Goal: Task Accomplishment & Management: Use online tool/utility

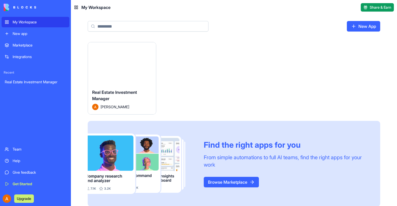
click at [127, 69] on div "Launch" at bounding box center [122, 63] width 68 height 43
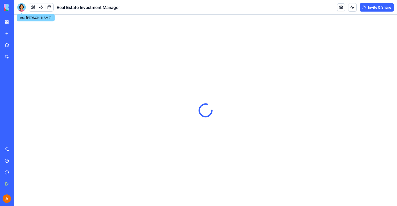
click at [21, 6] on div at bounding box center [21, 7] width 8 height 8
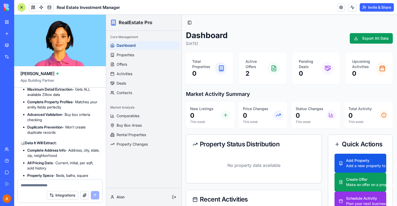
scroll to position [4682, 0]
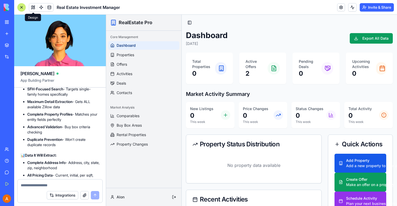
click at [40, 7] on link at bounding box center [41, 7] width 8 height 8
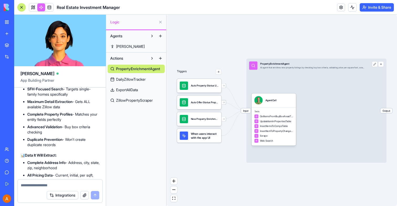
click at [141, 81] on span "DailyZillowTracker" at bounding box center [131, 79] width 30 height 5
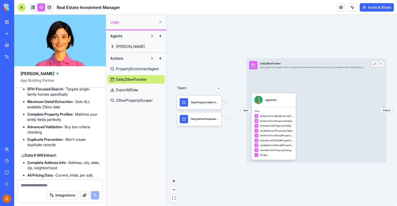
click at [129, 92] on span "ExportAllData" at bounding box center [127, 89] width 22 height 5
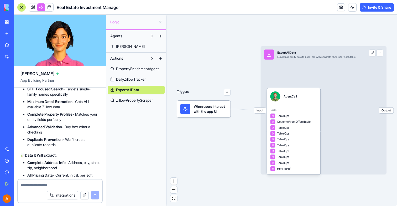
click at [129, 103] on link "ZillowPropertyScraper" at bounding box center [136, 100] width 57 height 8
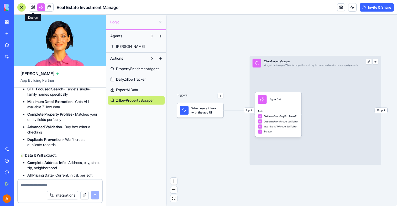
click at [31, 8] on link at bounding box center [33, 7] width 8 height 8
click at [31, 8] on button at bounding box center [33, 7] width 8 height 8
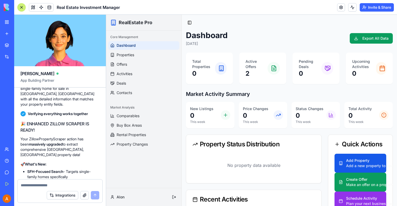
scroll to position [4597, 0]
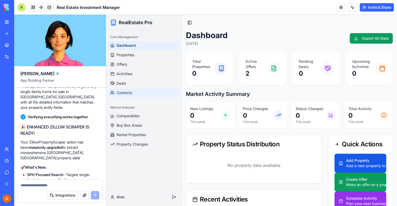
click at [139, 94] on link "Contacts" at bounding box center [143, 93] width 71 height 8
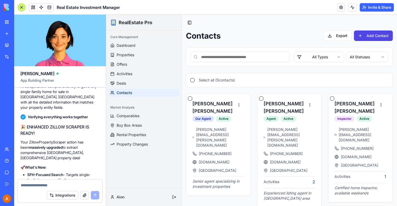
click at [192, 98] on button "button" at bounding box center [190, 98] width 4 height 4
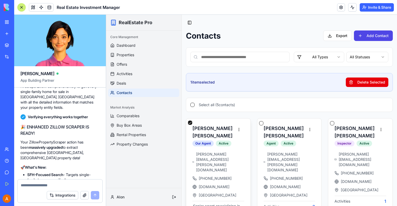
click at [193, 123] on div "David Miller Our Agent Active" at bounding box center [218, 135] width 64 height 33
click at [192, 123] on button "button" at bounding box center [190, 123] width 4 height 4
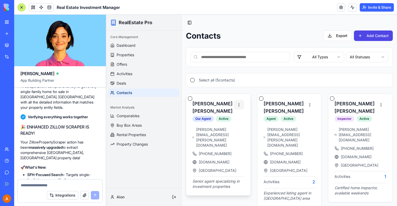
click at [237, 104] on html "RealEstate Pro Core Management Dashboard Properties Offers Activities Deals Con…" at bounding box center [251, 165] width 291 height 300
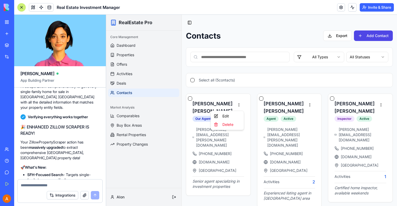
click at [237, 104] on html "RealEstate Pro Core Management Dashboard Properties Offers Activities Deals Con…" at bounding box center [251, 165] width 291 height 300
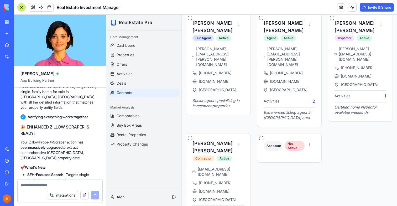
click at [286, 155] on div "Assessor Not Active" at bounding box center [289, 181] width 65 height 97
click at [137, 85] on link "Deals" at bounding box center [143, 83] width 71 height 8
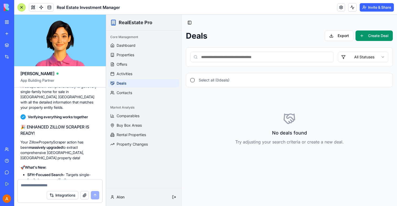
click at [136, 80] on link "Deals" at bounding box center [143, 83] width 71 height 8
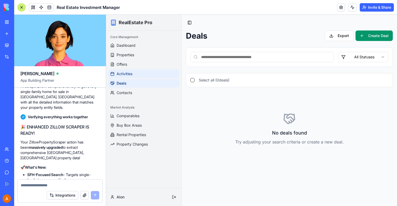
click at [136, 76] on link "Activities" at bounding box center [143, 74] width 71 height 8
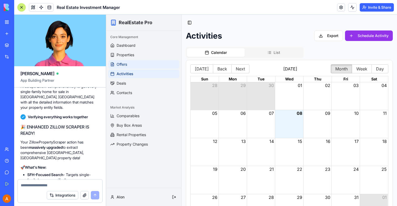
click at [129, 68] on link "Offers" at bounding box center [143, 64] width 71 height 8
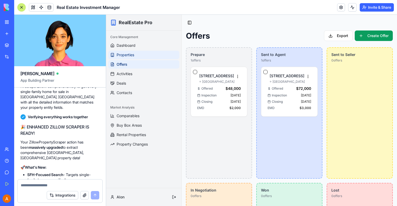
click at [129, 58] on link "Properties" at bounding box center [143, 55] width 71 height 8
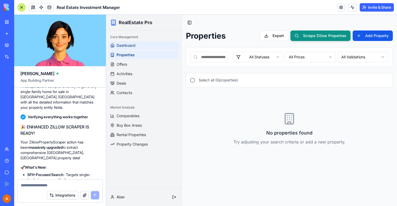
click at [125, 45] on span "Dashboard" at bounding box center [126, 45] width 19 height 5
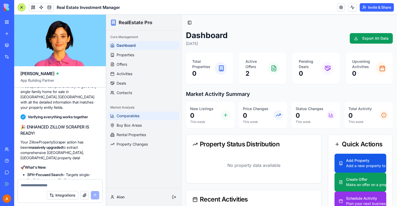
click at [129, 112] on link "Comparables" at bounding box center [143, 116] width 71 height 8
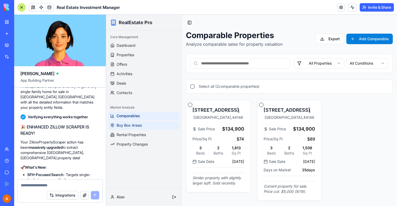
click at [139, 122] on link "Buy Box Areas" at bounding box center [143, 125] width 71 height 8
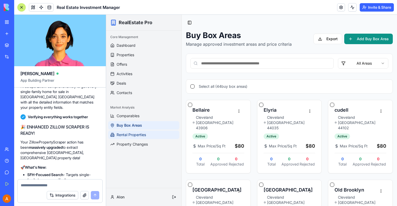
click at [134, 136] on span "Rental Properties" at bounding box center [131, 134] width 29 height 5
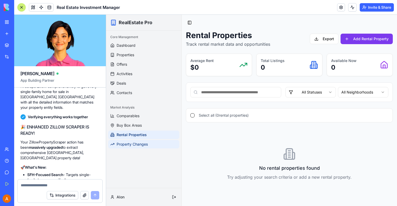
click at [138, 147] on link "Property Changes" at bounding box center [143, 144] width 71 height 8
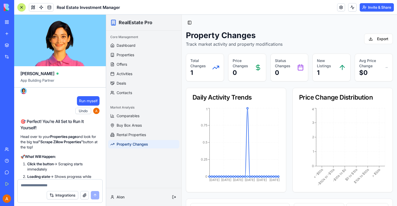
scroll to position [4880, 0]
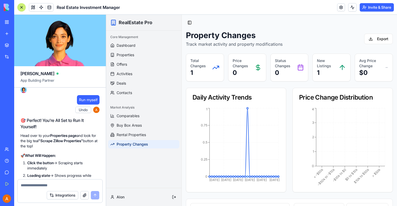
click at [132, 144] on span "Property Changes" at bounding box center [133, 144] width 32 height 5
click at [126, 52] on link "Properties" at bounding box center [143, 55] width 71 height 8
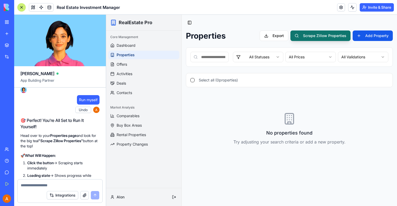
click at [332, 37] on button "Scrape Zillow Properties" at bounding box center [321, 35] width 60 height 11
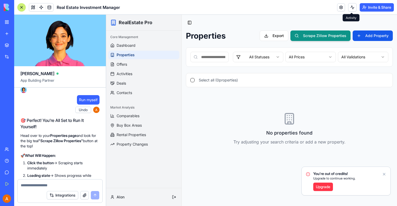
click at [351, 9] on button at bounding box center [353, 7] width 8 height 8
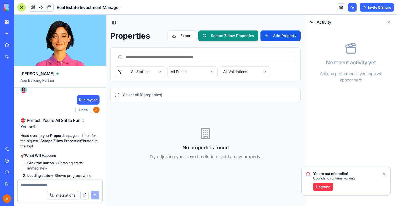
click at [351, 9] on button at bounding box center [353, 7] width 8 height 8
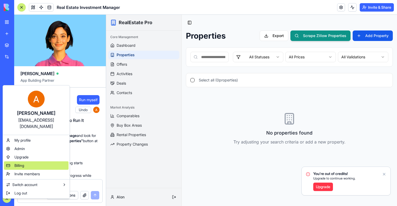
click at [21, 163] on span "Billing" at bounding box center [19, 165] width 10 height 5
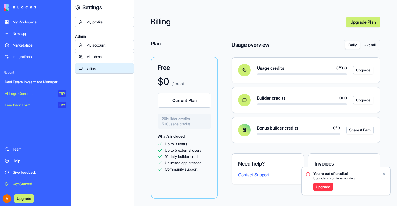
click at [354, 44] on button "Daily" at bounding box center [352, 45] width 15 height 8
click at [370, 44] on button "Overall" at bounding box center [369, 45] width 19 height 8
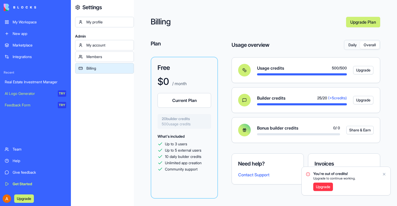
click at [352, 47] on button "Daily" at bounding box center [352, 45] width 15 height 8
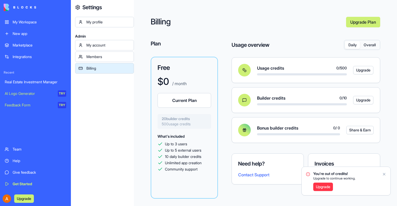
click at [37, 78] on link "Real Estate Investment Manager" at bounding box center [36, 82] width 68 height 11
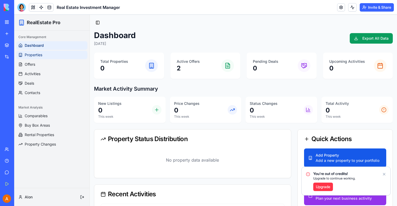
click at [37, 58] on link "Properties" at bounding box center [51, 55] width 71 height 8
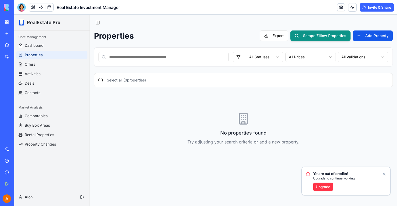
click at [357, 3] on header "Real Estate Investment Manager Invite & Share" at bounding box center [205, 7] width 383 height 15
click at [351, 11] on body "My Workspace New app Marketplace Integrations Recent Real Estate Investment Man…" at bounding box center [198, 103] width 397 height 206
click at [33, 54] on span "Properties" at bounding box center [34, 54] width 18 height 5
click at [322, 30] on div "Toggle Sidebar Properties Export Scrape Zillow Properties Add Property All Stat…" at bounding box center [244, 88] width 308 height 147
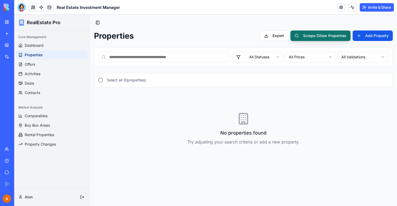
click at [319, 35] on button "Scrape Zillow Properties" at bounding box center [321, 35] width 60 height 11
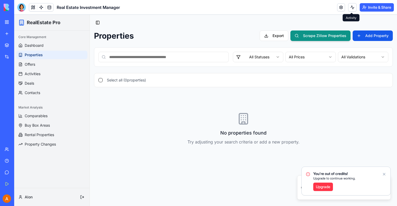
click at [355, 7] on button at bounding box center [353, 7] width 8 height 8
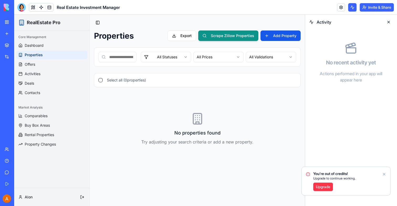
click at [386, 174] on icon "Notifications alt+T" at bounding box center [384, 174] width 4 height 4
click at [385, 175] on div "Activity No recent activity yet Actions performed in your app will appear here" at bounding box center [351, 110] width 92 height 191
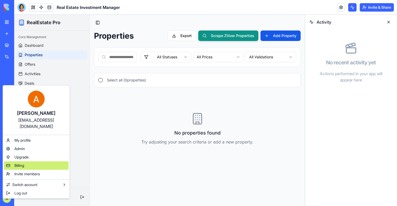
click at [22, 163] on span "Billing" at bounding box center [19, 165] width 10 height 5
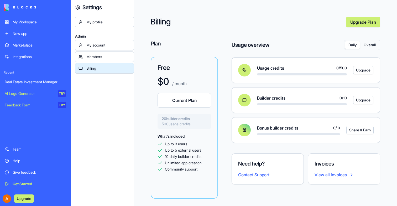
click at [371, 48] on button "Overall" at bounding box center [369, 45] width 19 height 8
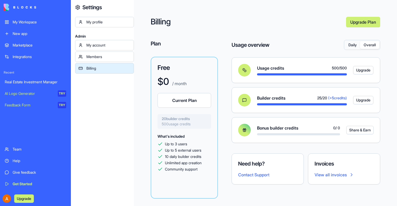
click at [33, 83] on div "Real Estate Investment Manager" at bounding box center [36, 81] width 62 height 5
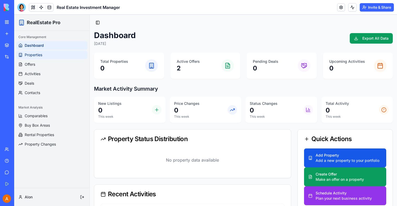
click at [34, 53] on span "Properties" at bounding box center [34, 54] width 18 height 5
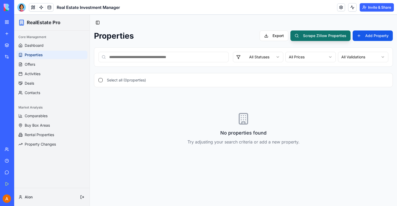
click at [326, 39] on button "Scrape Zillow Properties" at bounding box center [321, 35] width 60 height 11
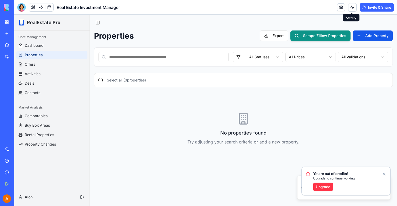
click at [350, 10] on button at bounding box center [353, 7] width 8 height 8
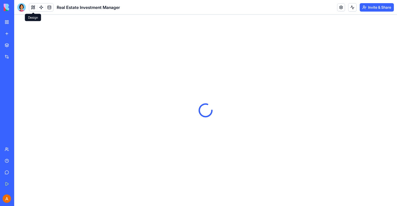
click at [31, 7] on button at bounding box center [33, 7] width 8 height 8
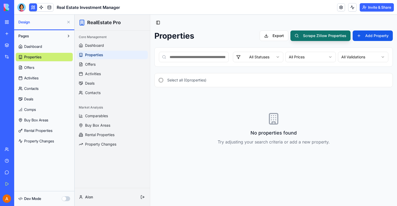
click at [318, 35] on button "Scrape Zillow Properties" at bounding box center [321, 35] width 60 height 11
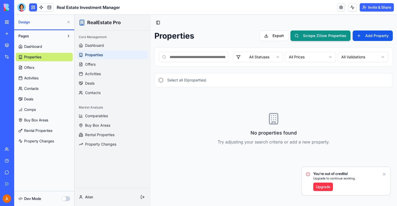
click at [326, 42] on div "Properties Export Scrape Zillow Properties Add Property All Statuses All Prices…" at bounding box center [274, 93] width 239 height 127
click at [325, 39] on button "Scrape Zillow Properties" at bounding box center [321, 35] width 60 height 11
click at [386, 175] on icon "Notifications alt+T" at bounding box center [384, 174] width 4 height 4
click at [353, 11] on button at bounding box center [353, 7] width 8 height 8
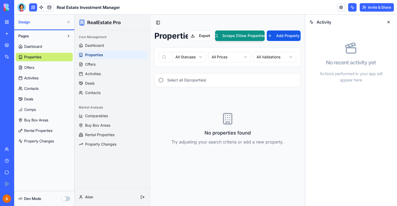
click at [353, 11] on button at bounding box center [353, 7] width 8 height 8
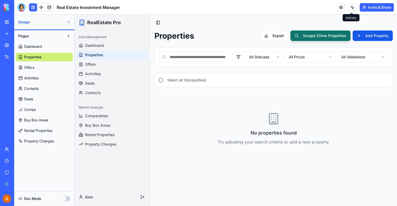
click at [328, 38] on button "Scrape Zillow Properties" at bounding box center [321, 35] width 60 height 11
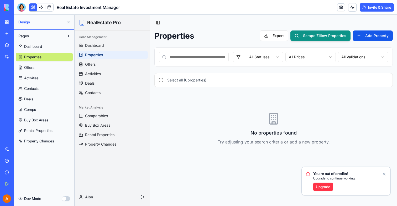
click at [104, 58] on link "Properties" at bounding box center [112, 55] width 71 height 8
click at [103, 42] on link "Dashboard" at bounding box center [112, 45] width 71 height 8
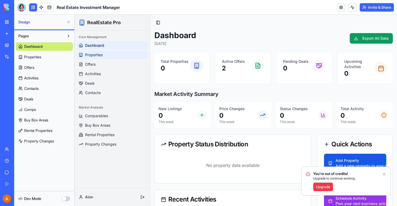
click at [103, 54] on span "Properties" at bounding box center [94, 54] width 18 height 5
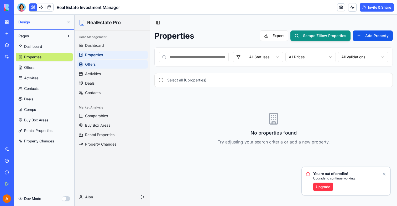
click at [96, 68] on link "Offers" at bounding box center [112, 64] width 71 height 8
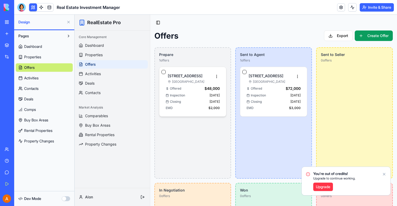
click at [180, 98] on div "Offered $48,000 Inspection Jan 25, 2025 Closing Feb 15, 2025 EMD $2,000" at bounding box center [193, 98] width 54 height 24
click at [104, 55] on link "Properties" at bounding box center [112, 55] width 71 height 8
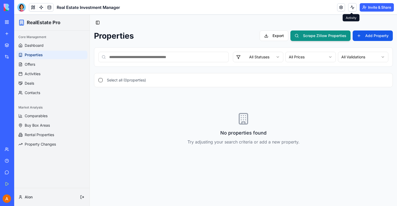
click at [352, 8] on button at bounding box center [353, 7] width 8 height 8
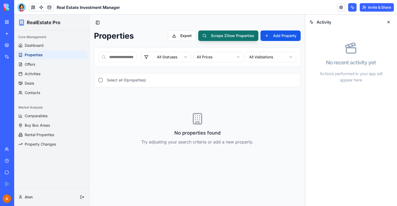
click at [245, 39] on button "Scrape Zillow Properties" at bounding box center [228, 35] width 60 height 11
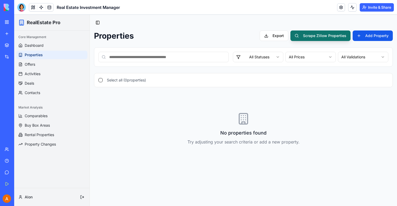
click at [331, 38] on button "Scrape Zillow Properties" at bounding box center [321, 35] width 60 height 11
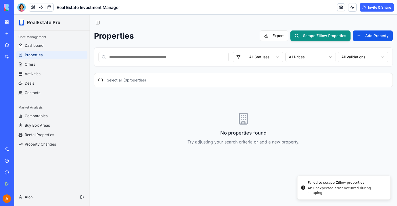
click at [354, 8] on button at bounding box center [353, 7] width 8 height 8
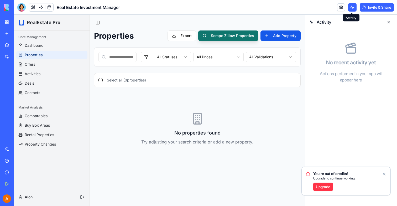
click at [231, 36] on button "Scrape Zillow Properties" at bounding box center [228, 35] width 60 height 11
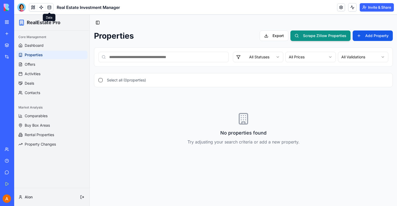
click at [39, 56] on span "Properties" at bounding box center [34, 54] width 18 height 5
click at [309, 36] on button "Scrape Zillow Properties" at bounding box center [321, 35] width 60 height 11
click at [152, 79] on div "Select all ( 0 properties)" at bounding box center [243, 80] width 299 height 14
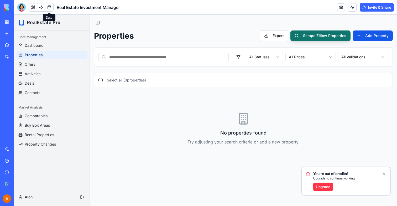
click at [306, 37] on button "Scrape Zillow Properties" at bounding box center [321, 35] width 60 height 11
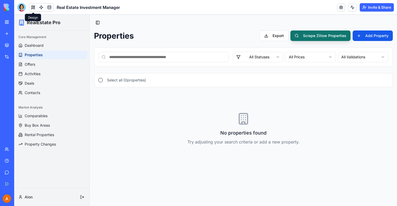
click at [333, 36] on button "Scrape Zillow Properties" at bounding box center [321, 35] width 60 height 11
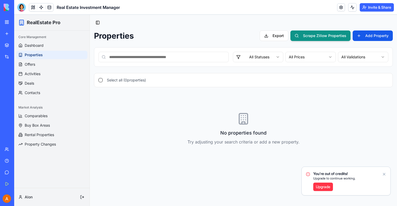
click at [384, 175] on icon "Notifications alt+T" at bounding box center [385, 174] width 2 height 2
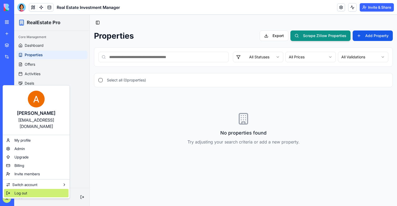
click at [14, 189] on div "Log out" at bounding box center [36, 193] width 65 height 8
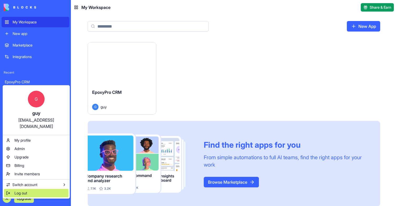
click at [14, 189] on div "Log out" at bounding box center [36, 193] width 65 height 8
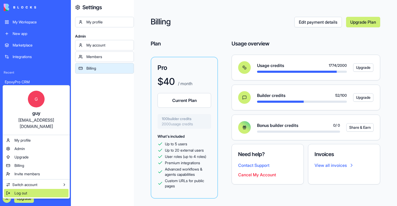
click at [15, 191] on span "Log out" at bounding box center [20, 193] width 13 height 5
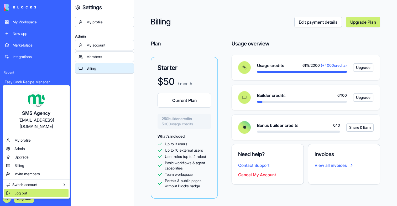
click at [18, 191] on span "Log out" at bounding box center [20, 193] width 13 height 5
